Goal: Task Accomplishment & Management: Manage account settings

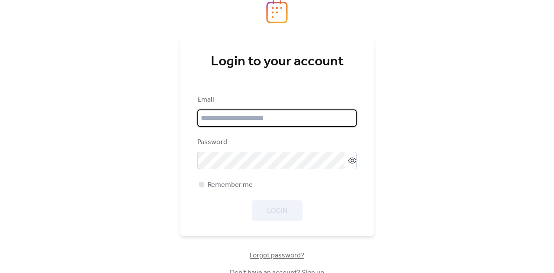
type input "**********"
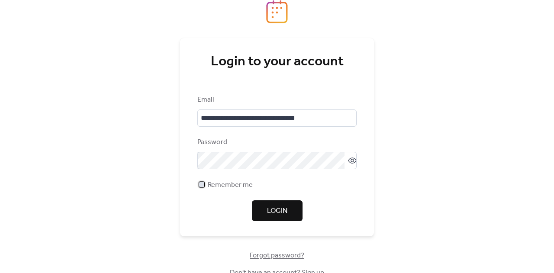
click at [232, 181] on span "Remember me" at bounding box center [230, 185] width 45 height 10
click at [281, 213] on span "Login" at bounding box center [277, 211] width 20 height 10
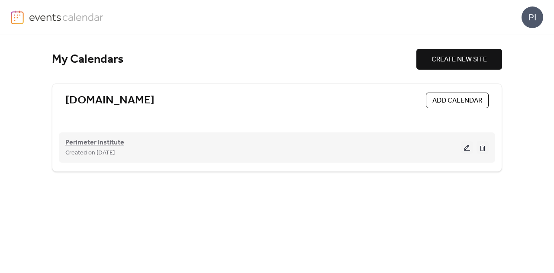
click at [102, 143] on span "Perimeter Institute" at bounding box center [94, 143] width 59 height 10
